Goal: Information Seeking & Learning: Find specific fact

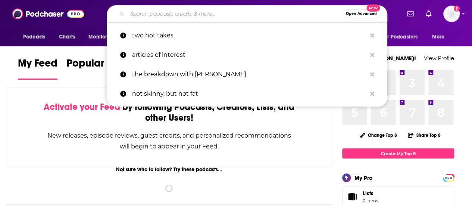
click at [152, 12] on input "Search podcasts, credits, & more..." at bounding box center [234, 14] width 215 height 12
paste input "Off The Agenda podcast"
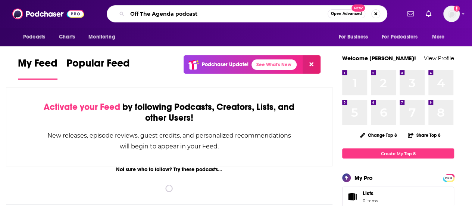
type input "Off The Agenda podcast"
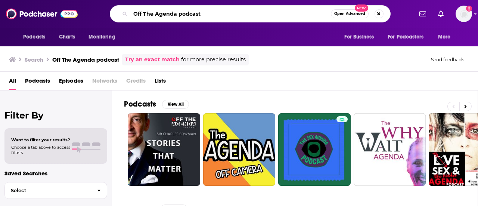
click at [209, 16] on input "Off The Agenda podcast" at bounding box center [230, 14] width 200 height 12
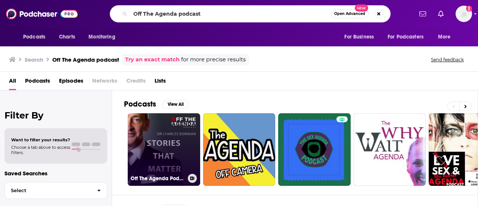
click at [170, 144] on link "Off The Agenda Podcast" at bounding box center [164, 149] width 72 height 72
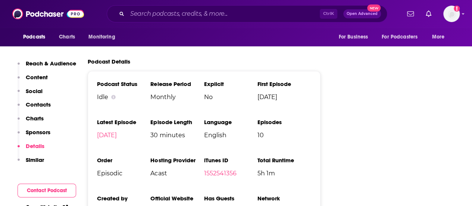
scroll to position [1045, 0]
